Goal: Find specific page/section: Find specific page/section

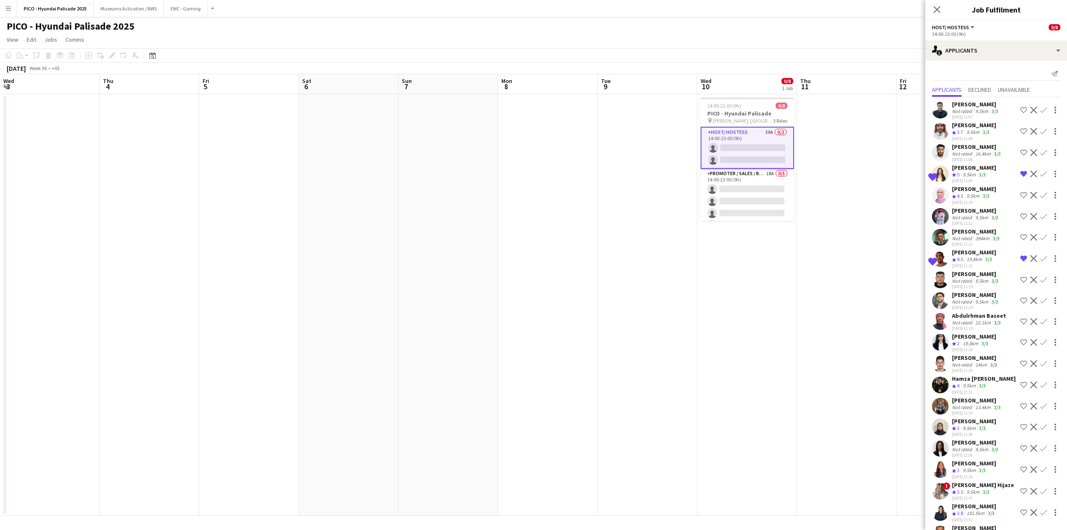
scroll to position [0, 365]
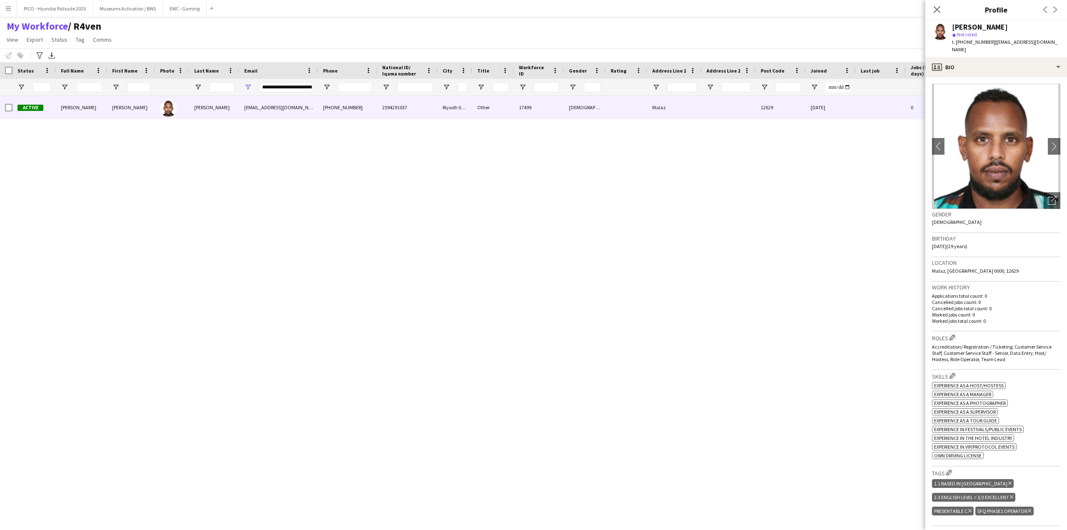
scroll to position [292, 0]
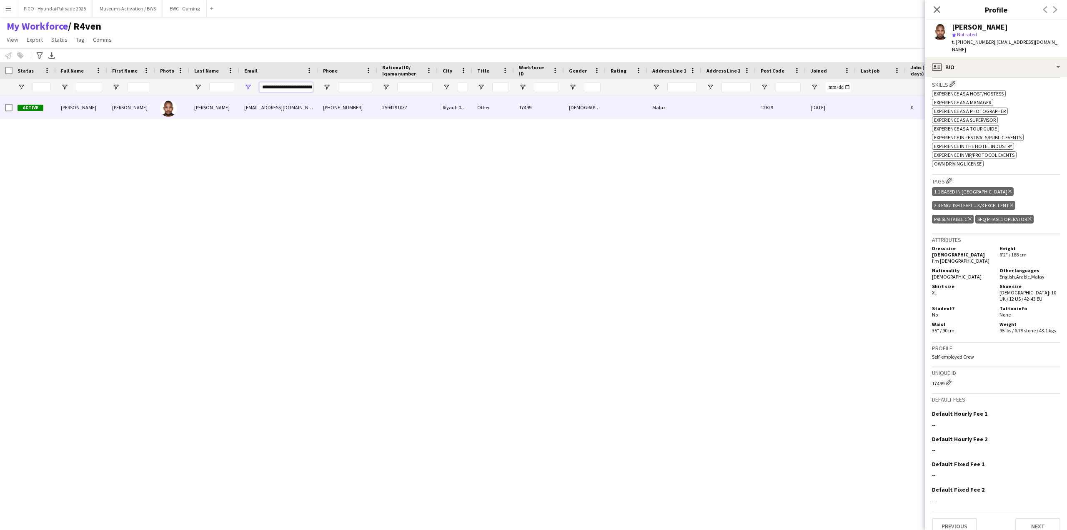
click at [289, 85] on input "**********" at bounding box center [286, 87] width 54 height 10
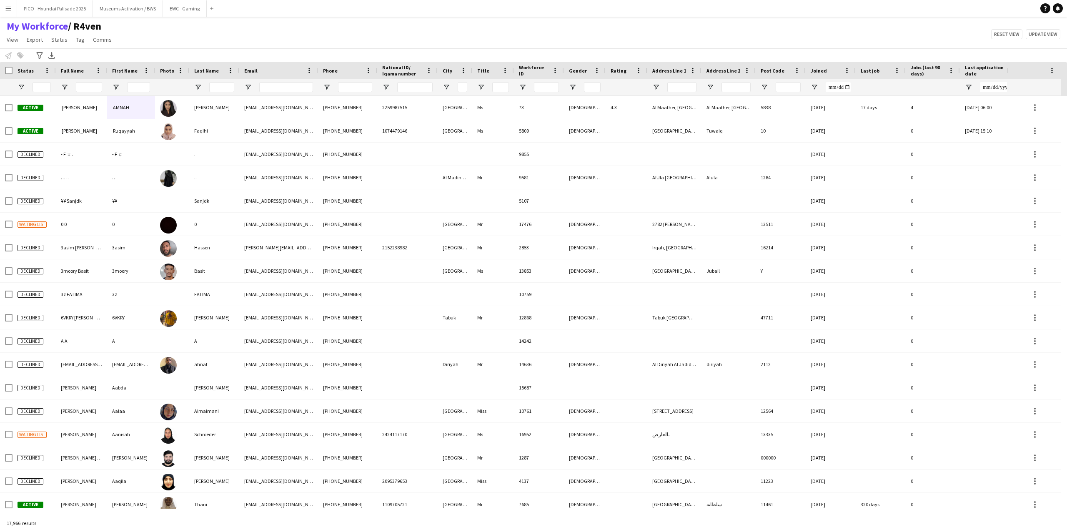
click at [288, 25] on div "My Workforce / R4ven View Views Default view R4ven New view Update view Delete …" at bounding box center [533, 34] width 1067 height 28
